Goal: Task Accomplishment & Management: Manage account settings

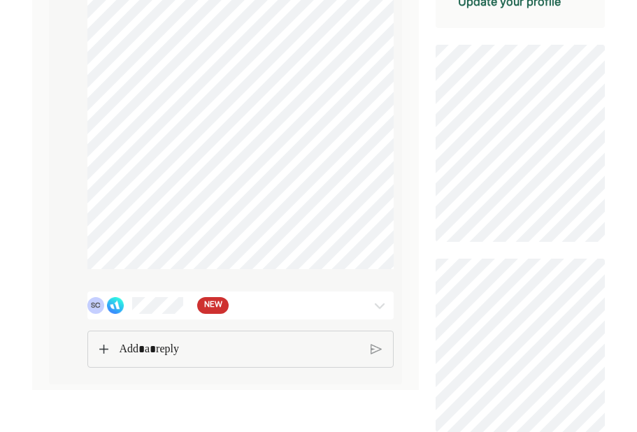
scroll to position [404, 0]
click at [374, 315] on img at bounding box center [379, 306] width 17 height 17
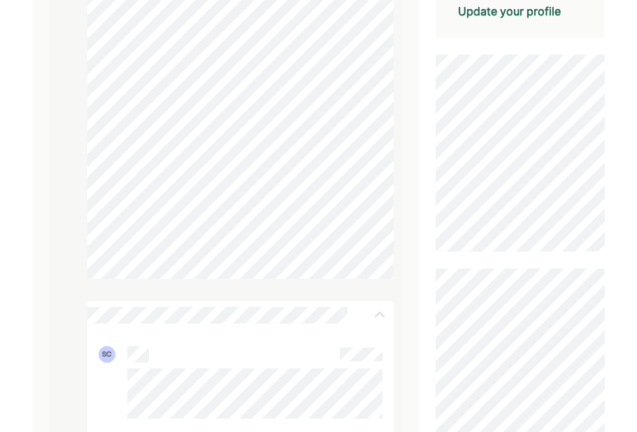
scroll to position [401, 0]
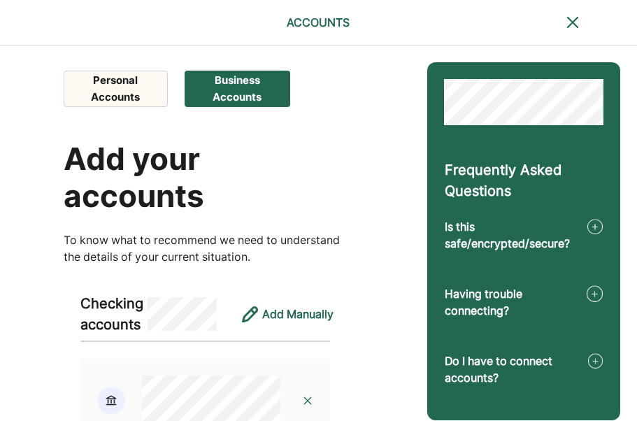
click at [154, 86] on button "Personal Accounts" at bounding box center [115, 89] width 103 height 36
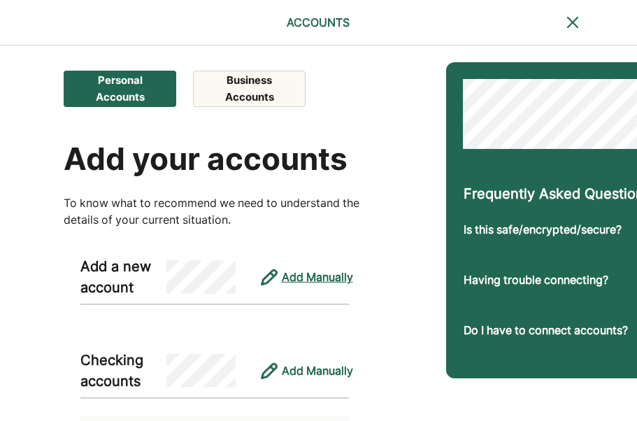
click at [340, 283] on div "Add Manually" at bounding box center [317, 276] width 71 height 17
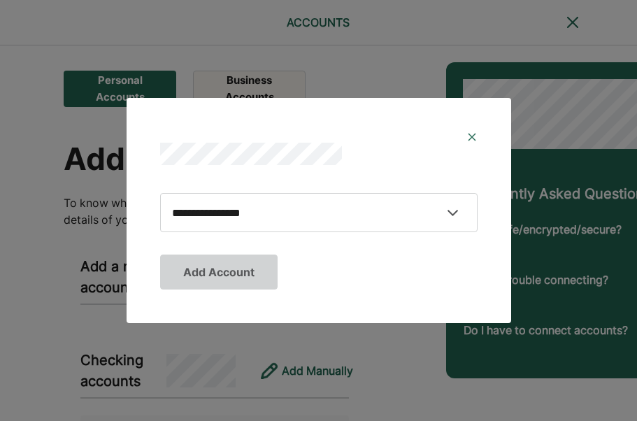
click at [468, 143] on div at bounding box center [318, 154] width 317 height 22
click at [469, 138] on img at bounding box center [471, 136] width 11 height 11
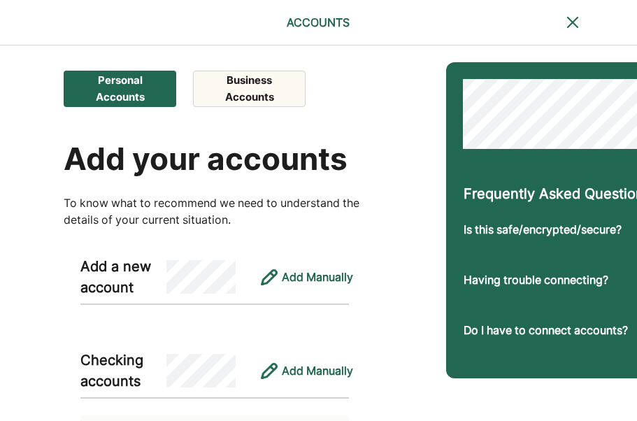
click at [569, 23] on img at bounding box center [572, 22] width 17 height 17
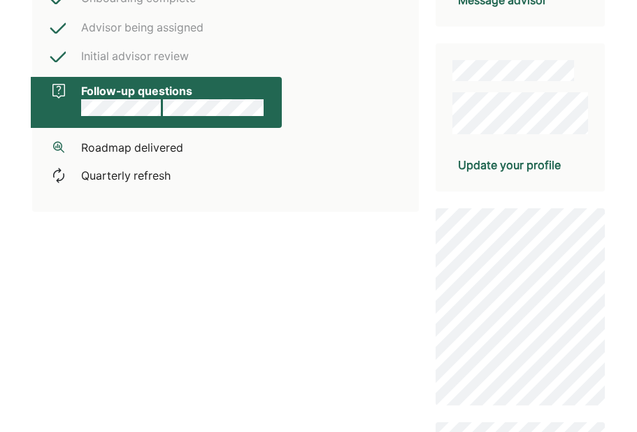
scroll to position [361, 0]
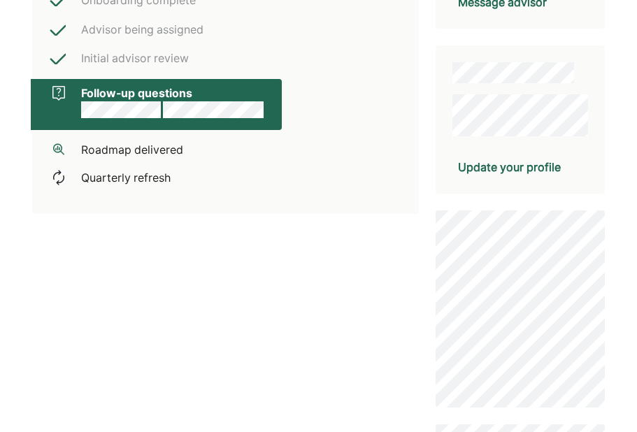
click at [518, 162] on div "Update your profile" at bounding box center [509, 167] width 103 height 17
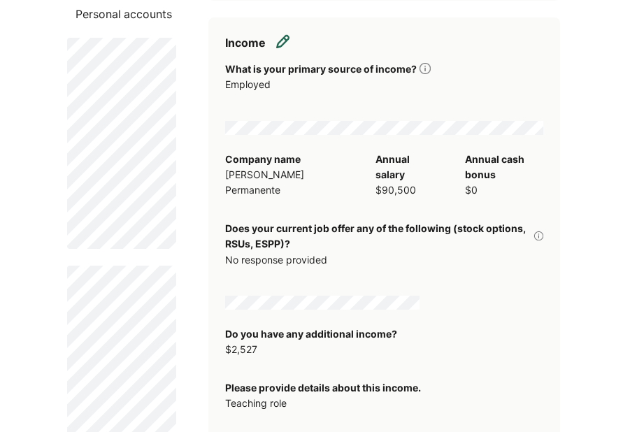
scroll to position [265, 0]
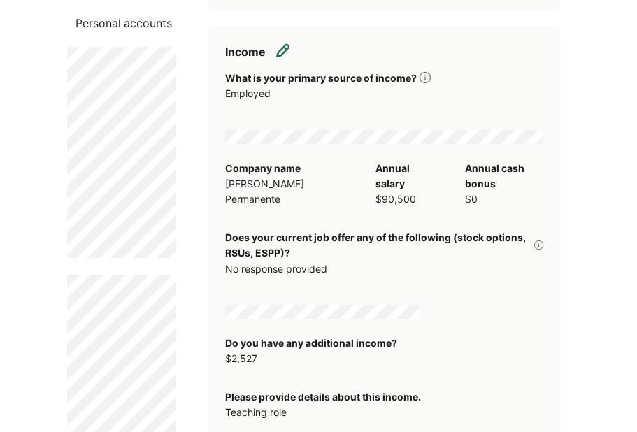
click at [285, 57] on img at bounding box center [283, 50] width 14 height 14
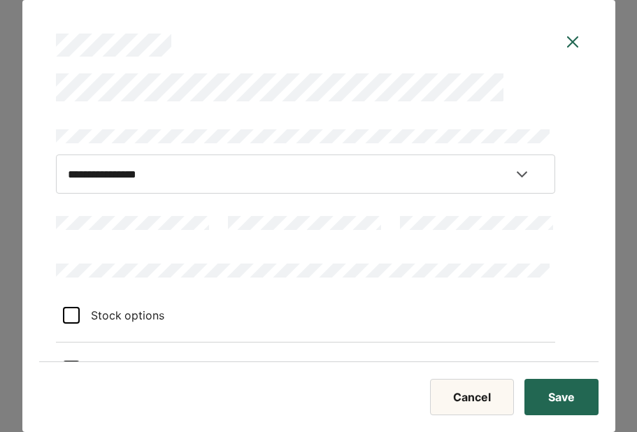
select select "********"
select select "**"
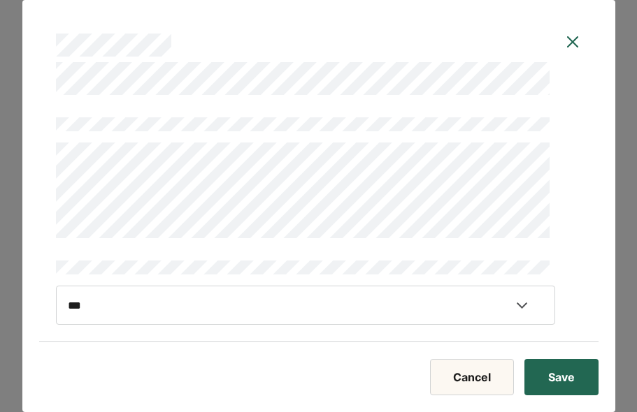
scroll to position [512, 0]
click at [574, 45] on img at bounding box center [572, 42] width 17 height 17
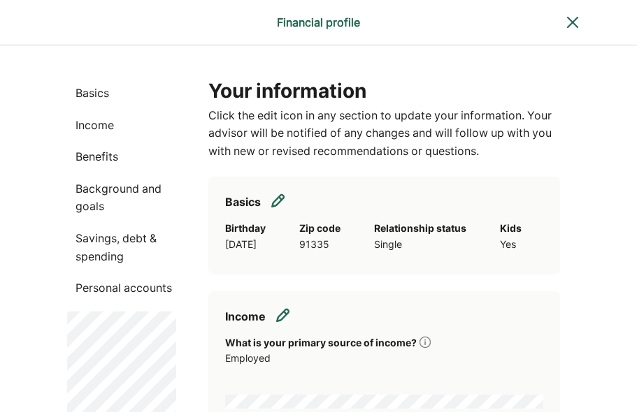
scroll to position [0, 0]
click at [575, 24] on img at bounding box center [572, 22] width 17 height 17
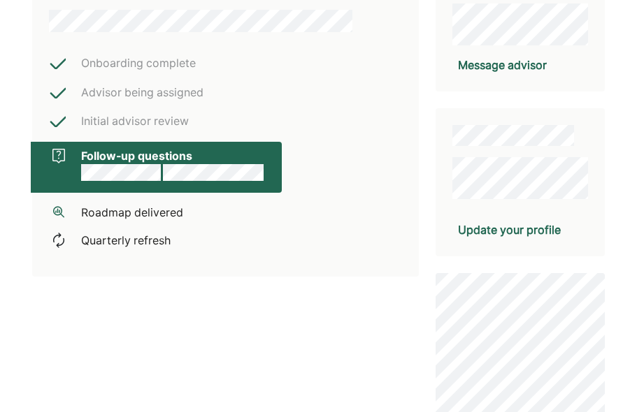
scroll to position [262, 0]
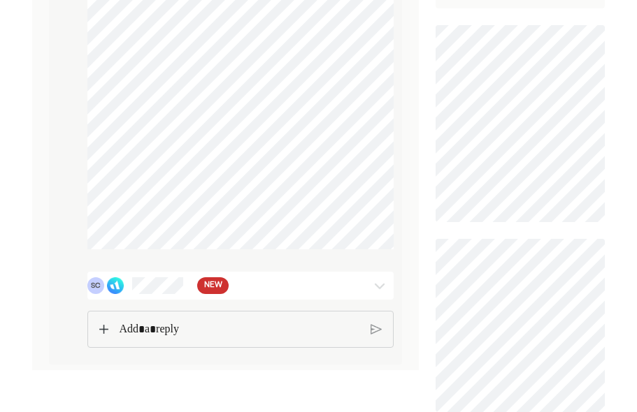
scroll to position [424, 0]
click at [378, 295] on img at bounding box center [379, 286] width 17 height 17
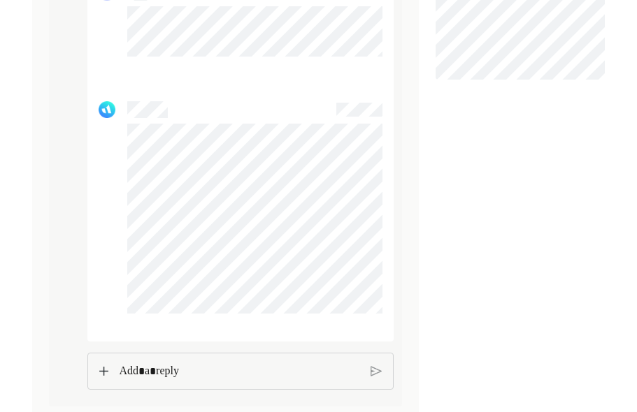
scroll to position [765, 0]
click at [287, 378] on p "Rich Text Editor. Editing area: main" at bounding box center [239, 372] width 242 height 18
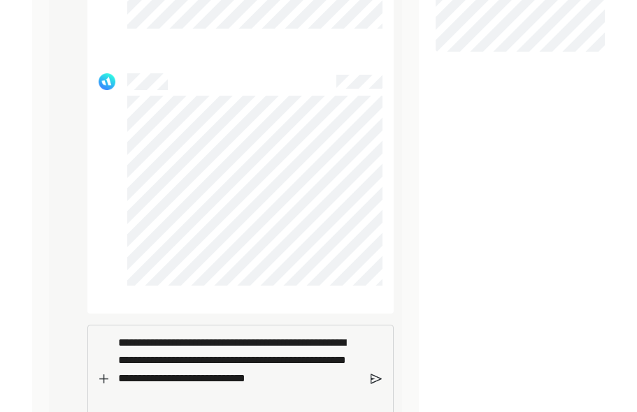
scroll to position [827, 0]
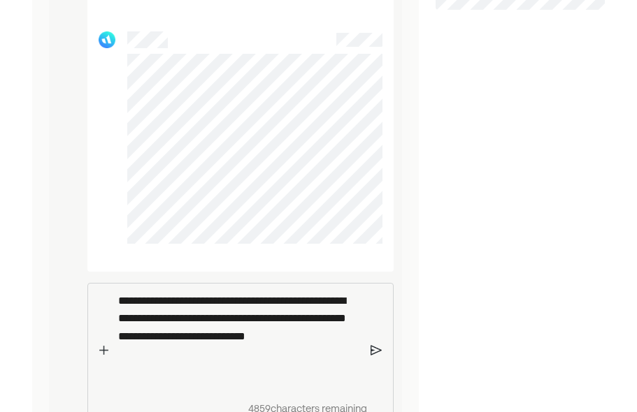
click at [378, 357] on img at bounding box center [376, 351] width 12 height 13
